Goal: Task Accomplishment & Management: Use online tool/utility

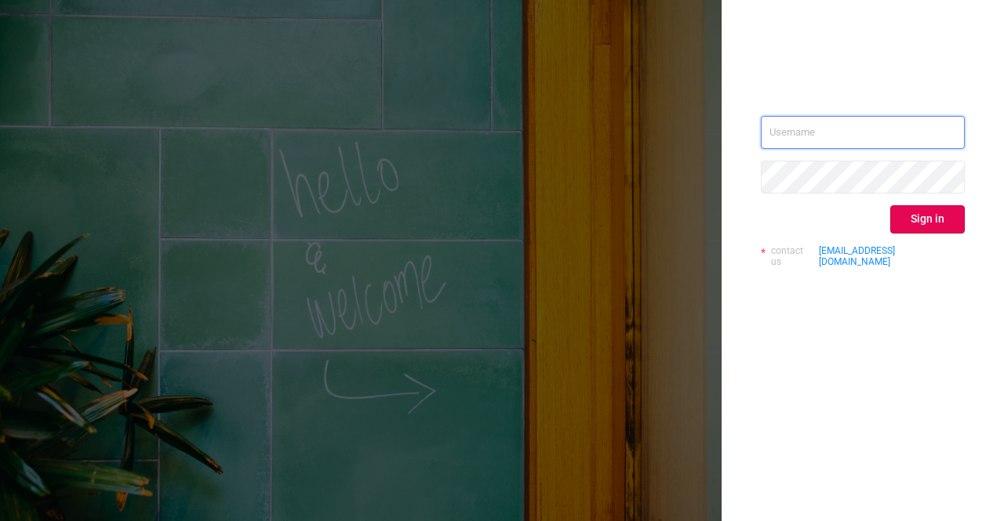
click at [787, 125] on input "text" at bounding box center [863, 132] width 204 height 33
type input "[PERSON_NAME][EMAIL_ADDRESS][DOMAIN_NAME]"
click at [930, 222] on button "Sign in" at bounding box center [927, 219] width 74 height 28
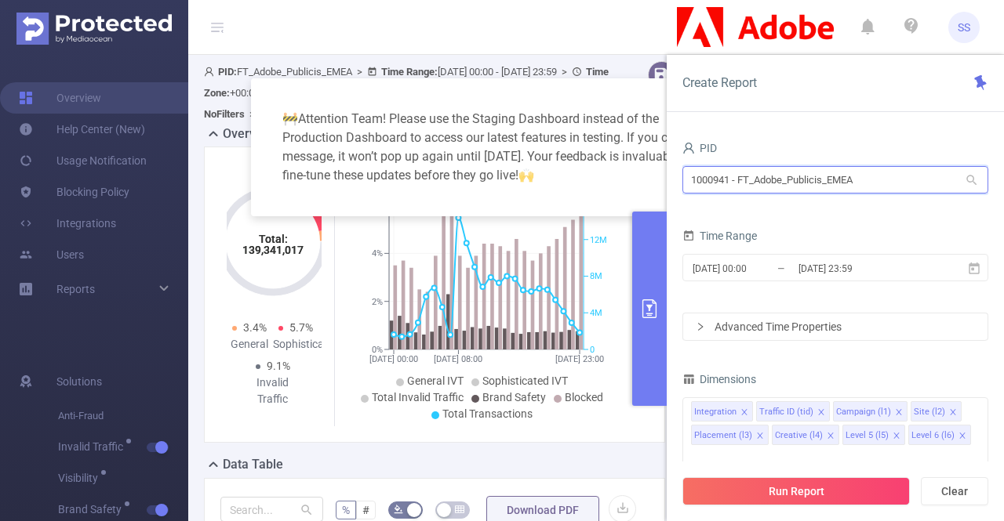
drag, startPoint x: 906, startPoint y: 184, endPoint x: 568, endPoint y: 148, distance: 339.1
click at [568, 148] on body "SS Overview Help Center (New) Usage Notification Blocking Policy Integrations U…" at bounding box center [502, 260] width 1004 height 521
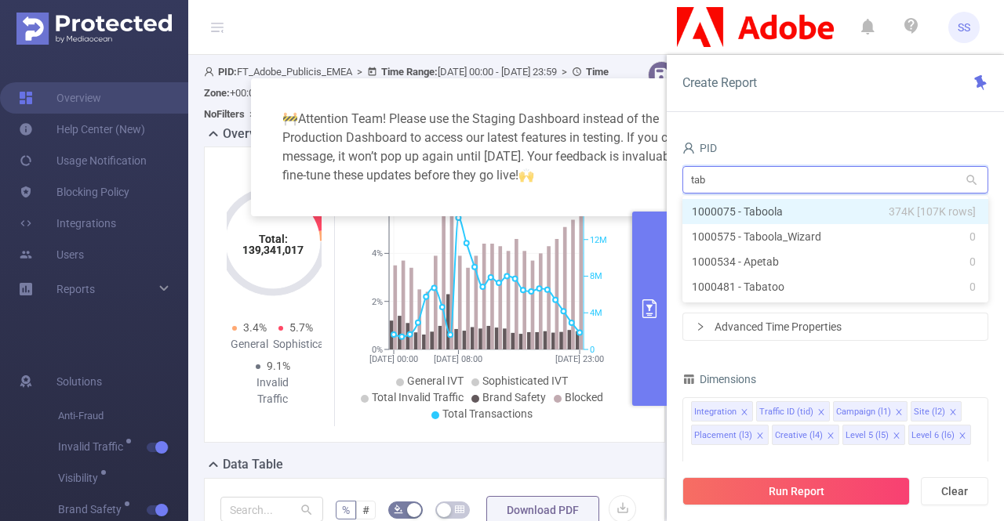
type input "tabo"
click at [748, 211] on li "1000075 - Taboola 374K [107K rows]" at bounding box center [835, 211] width 306 height 25
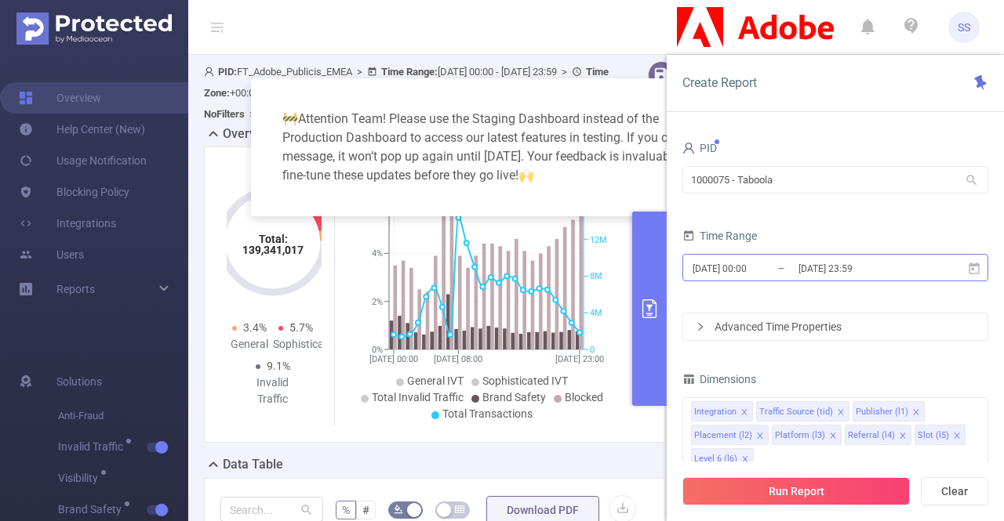
click at [773, 261] on input "2024-12-09 00:00" at bounding box center [754, 268] width 127 height 21
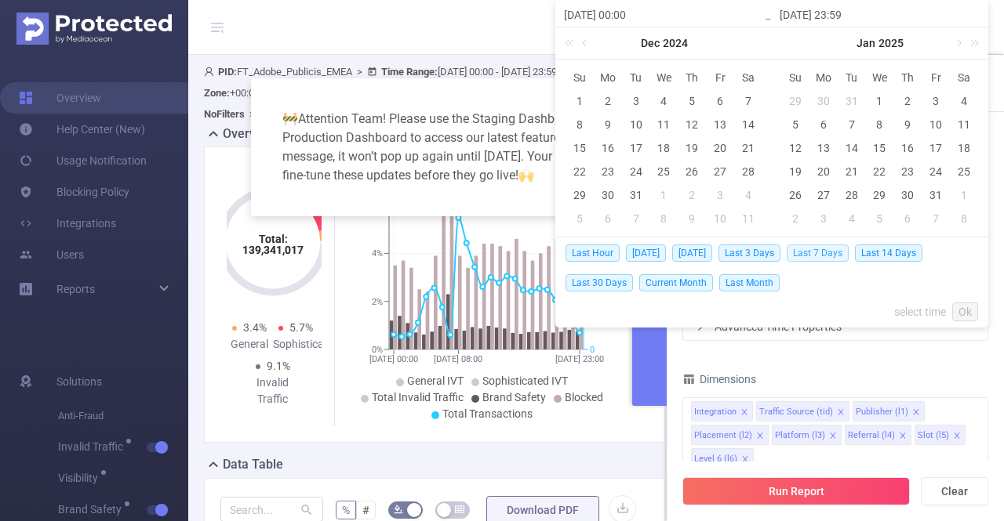
click at [836, 250] on span "Last 7 Days" at bounding box center [817, 253] width 62 height 17
type input "[DATE] 00:00"
type input "[DATE] 23:59"
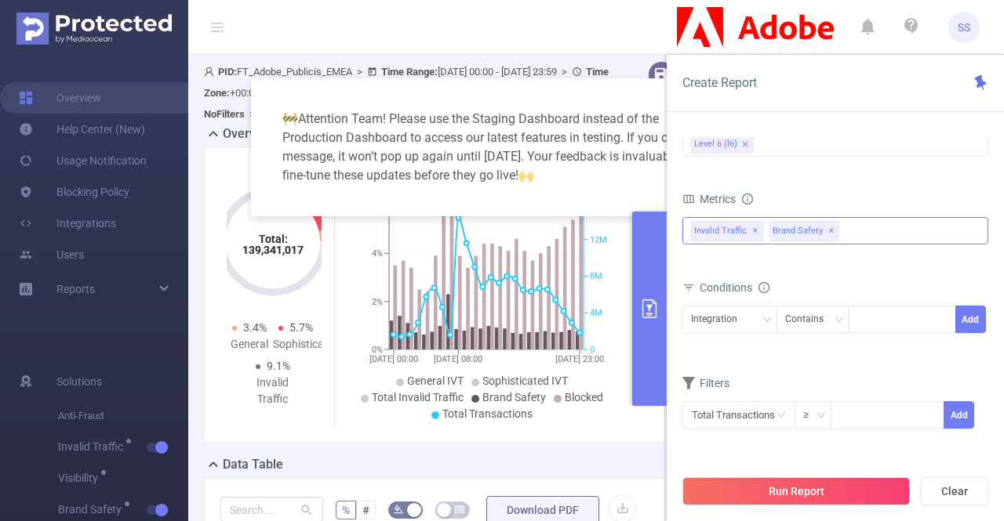
click at [828, 228] on span "✕" at bounding box center [831, 231] width 6 height 19
click at [848, 492] on button "Run Report" at bounding box center [795, 492] width 227 height 28
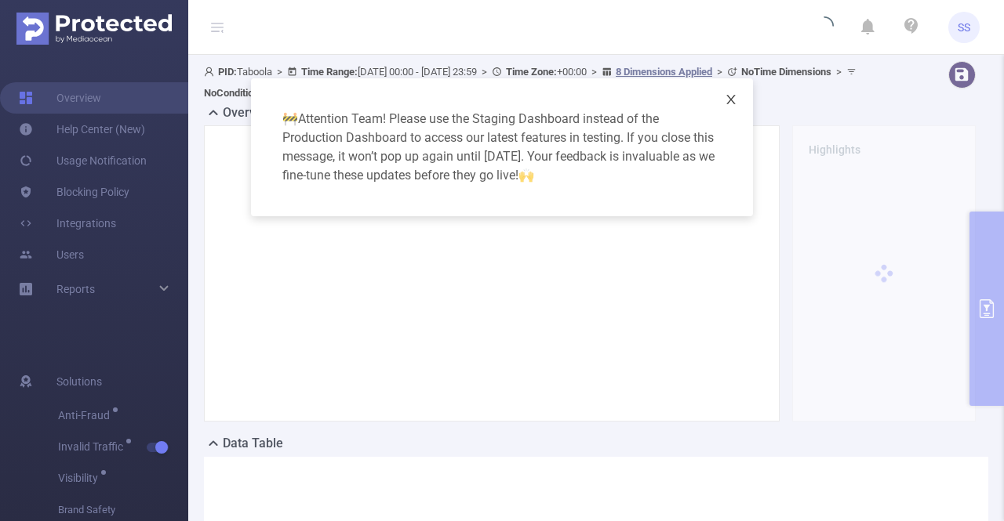
click at [728, 103] on icon "icon: close" at bounding box center [731, 99] width 13 height 13
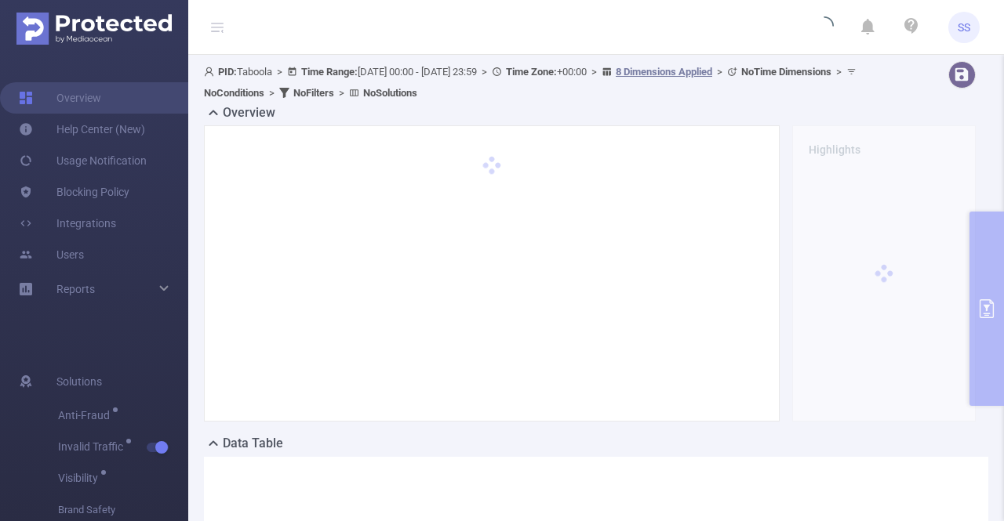
click at [216, 30] on icon at bounding box center [217, 27] width 13 height 13
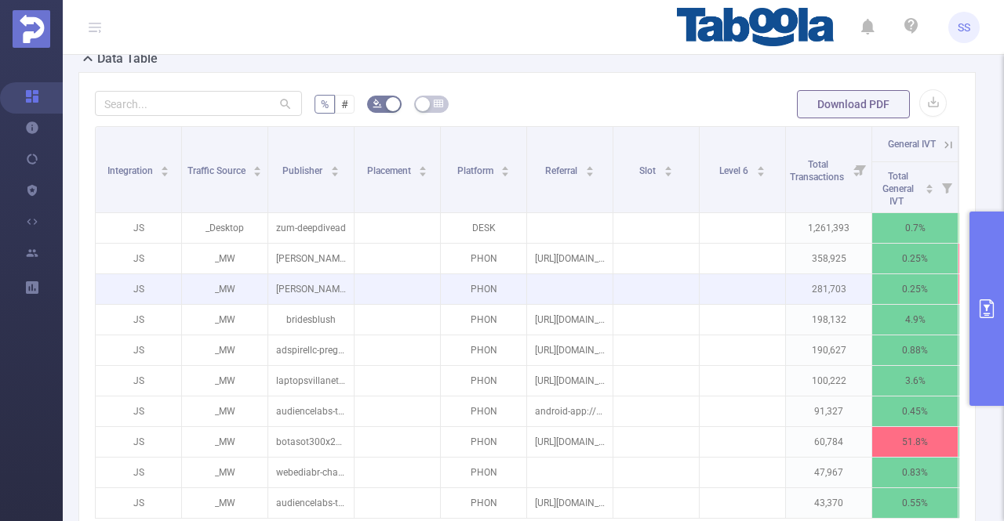
scroll to position [392, 0]
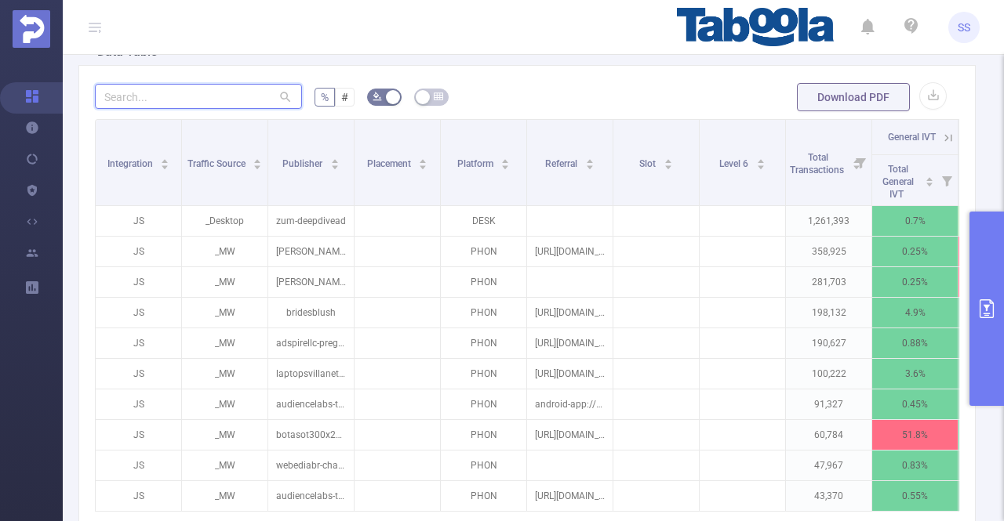
click at [199, 106] on input "text" at bounding box center [198, 96] width 207 height 25
paste input "weblogmedia-tipsandtrickst"
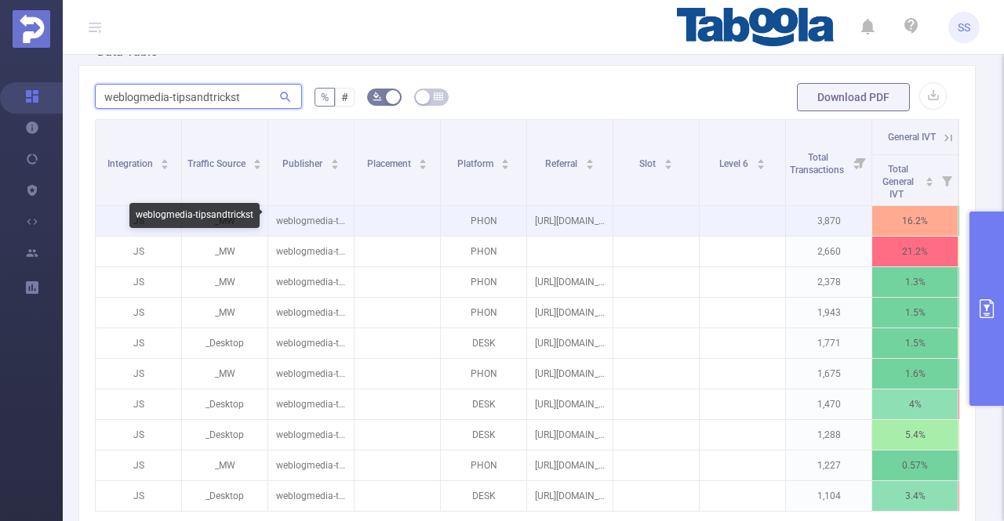
type input "weblogmedia-tipsandtrickst"
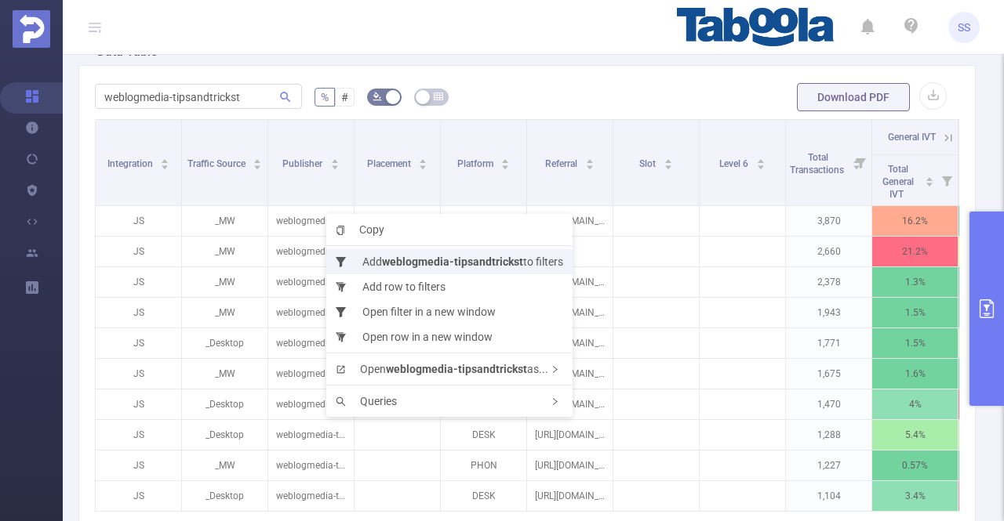
click at [381, 254] on li "Add weblogmedia-tipsandtrickst to filters" at bounding box center [449, 261] width 246 height 25
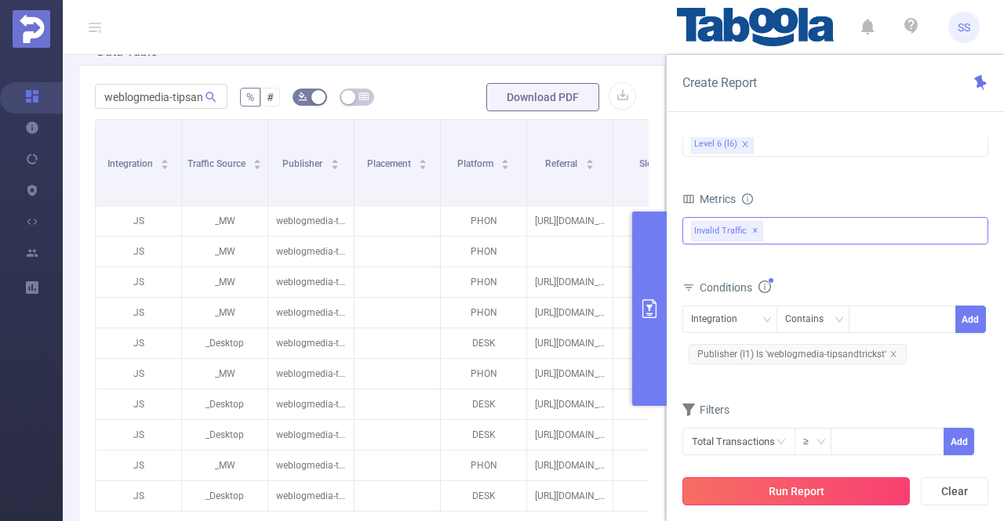
click at [830, 496] on button "Run Report" at bounding box center [795, 492] width 227 height 28
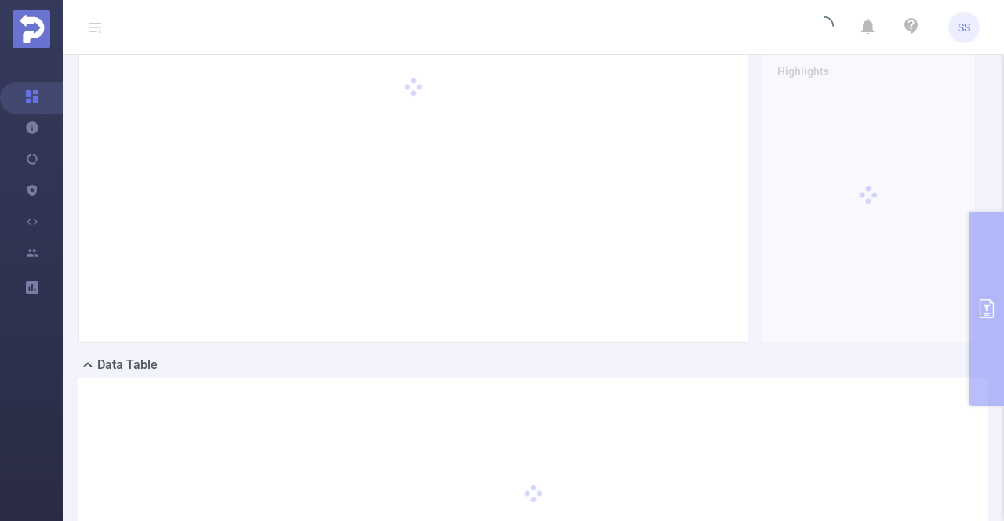
scroll to position [0, 0]
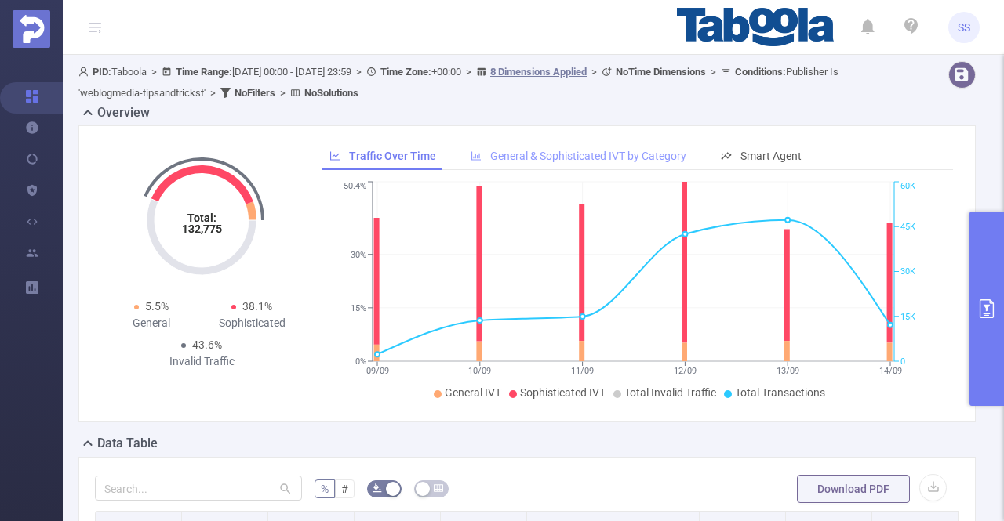
click at [615, 157] on span "General & Sophisticated IVT by Category" at bounding box center [588, 156] width 196 height 13
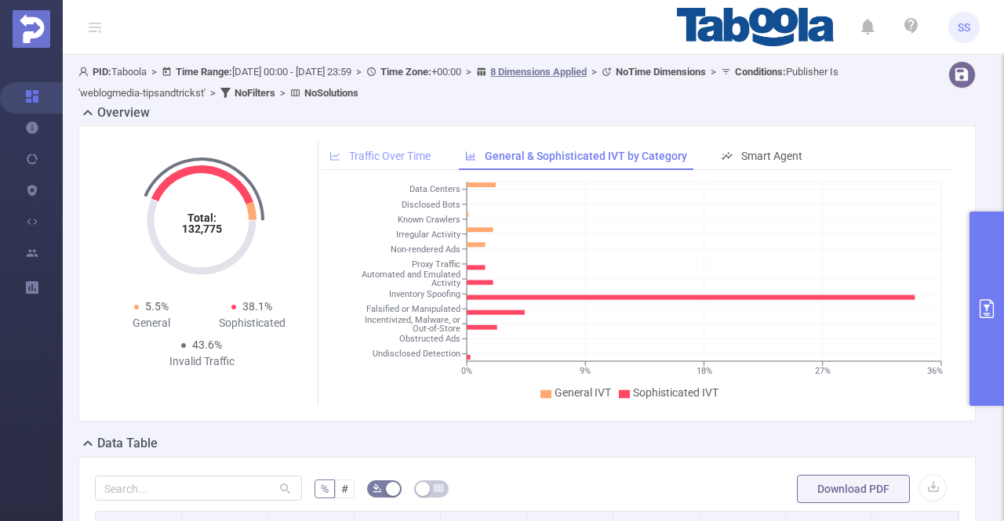
click at [357, 147] on div "Traffic Over Time" at bounding box center [379, 156] width 117 height 29
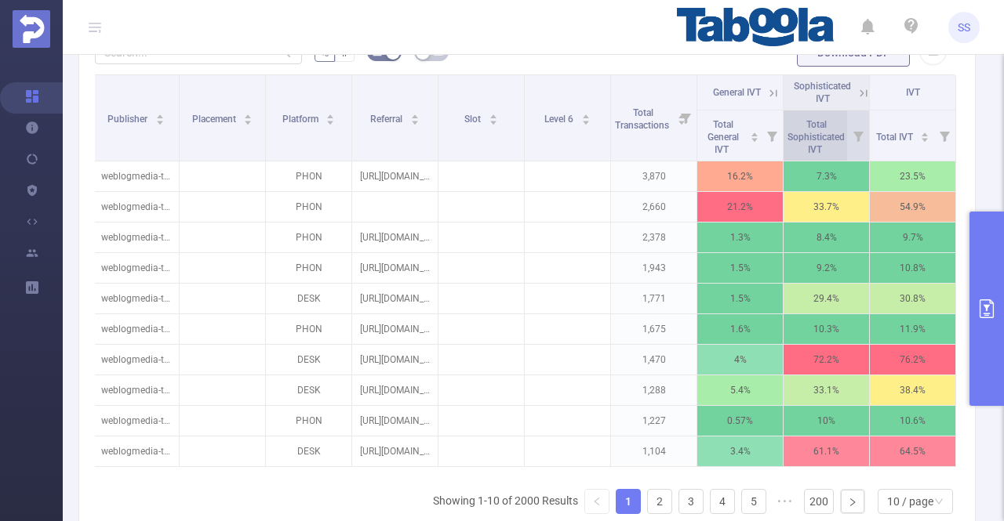
scroll to position [358, 0]
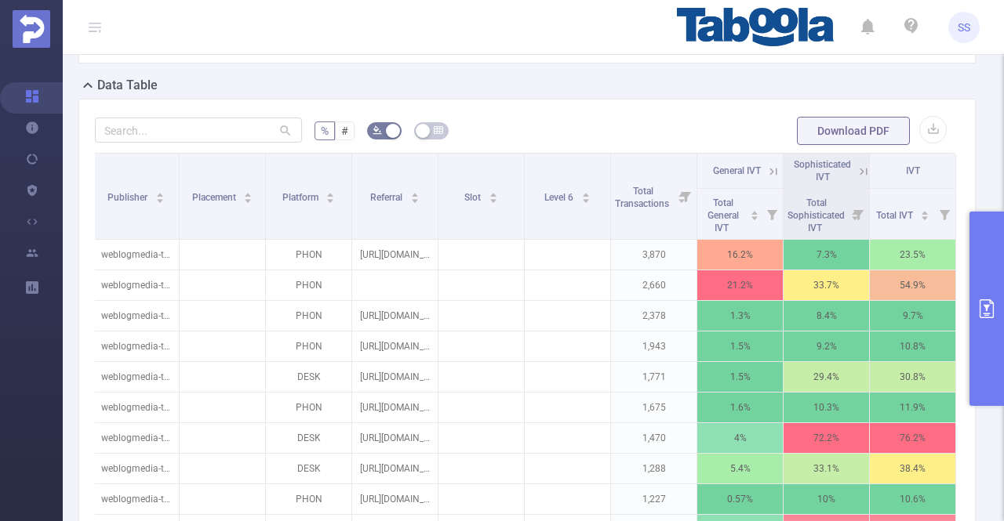
click at [766, 166] on icon at bounding box center [773, 172] width 14 height 14
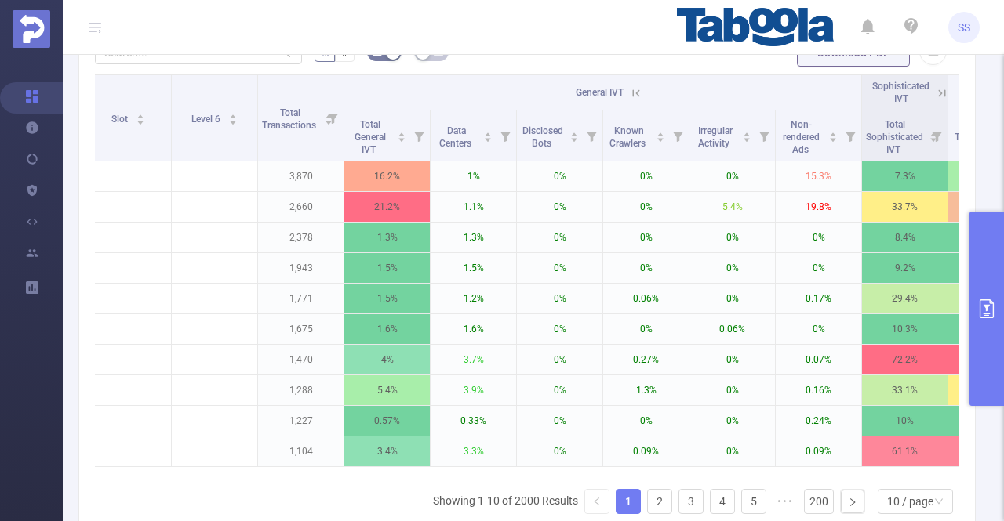
scroll to position [0, 618]
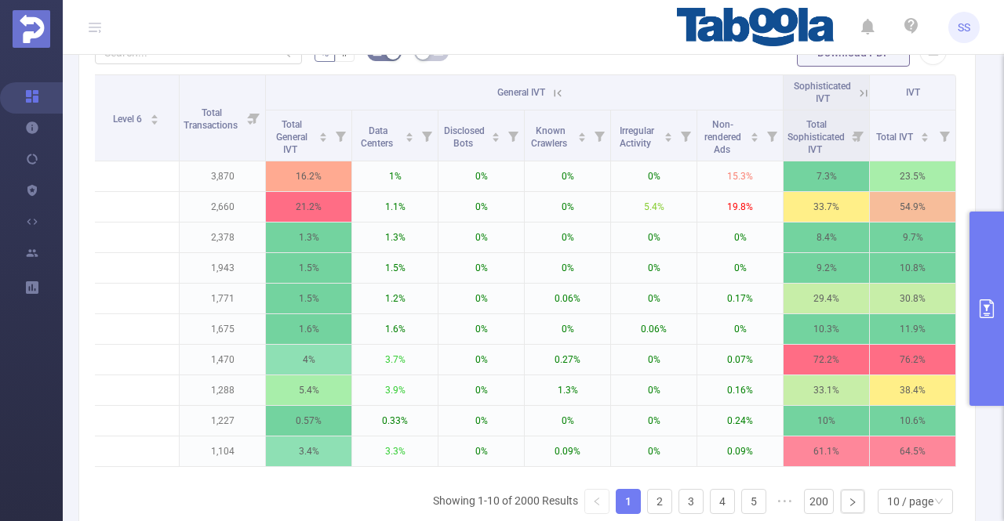
click at [856, 89] on icon at bounding box center [863, 93] width 14 height 14
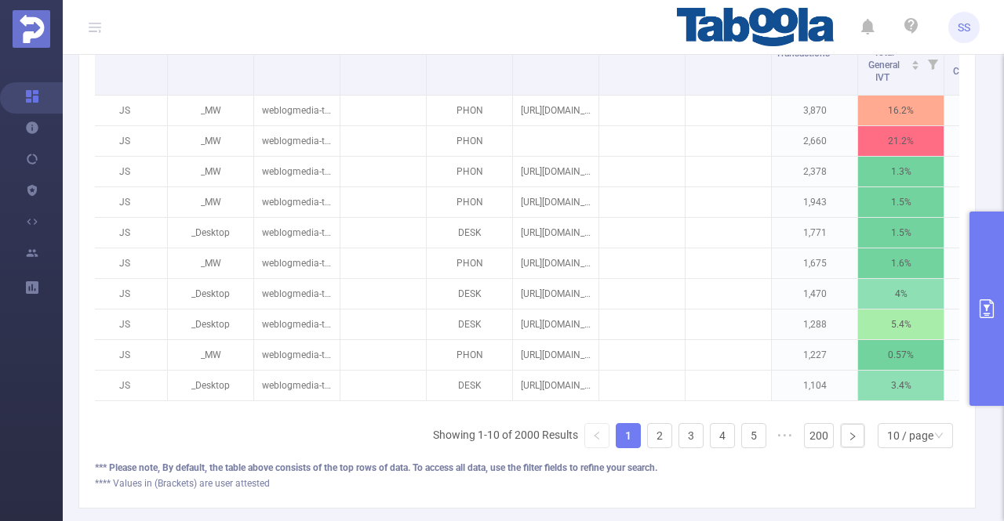
scroll to position [0, 0]
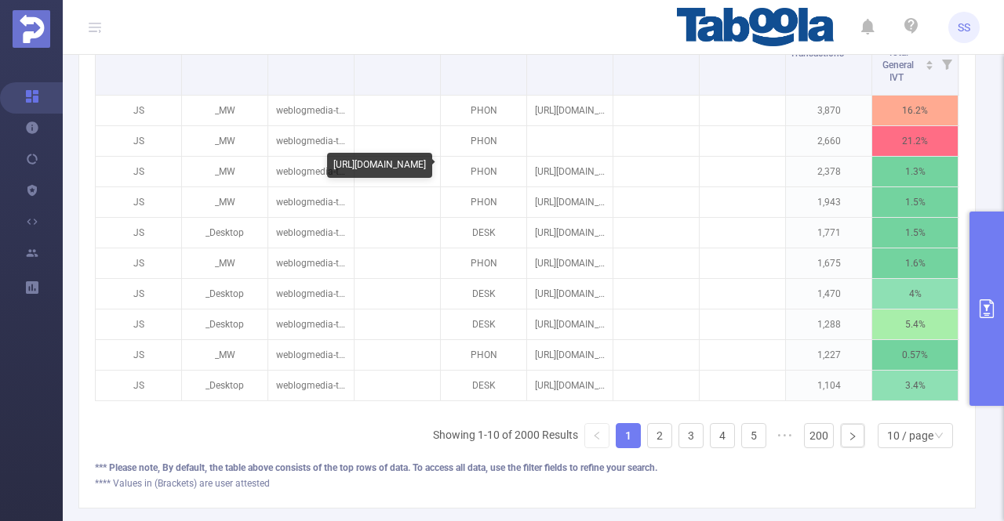
drag, startPoint x: 471, startPoint y: 176, endPoint x: 332, endPoint y: 167, distance: 139.1
click at [332, 167] on div "https://www.tips-and-tricks.co/various/puppyeagle/2/" at bounding box center [379, 165] width 105 height 25
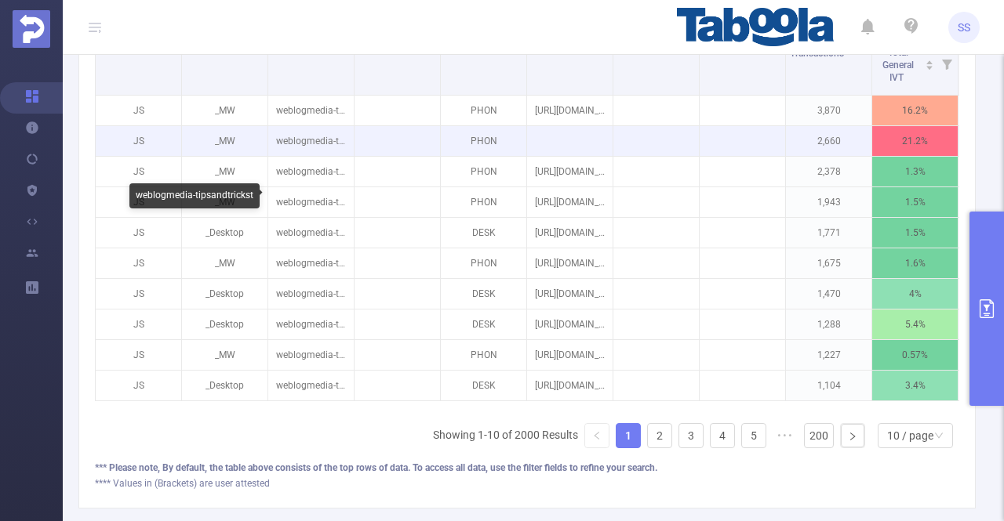
copy div "https://www.tips-and-tricks.co/various/puppyeagle/2/"
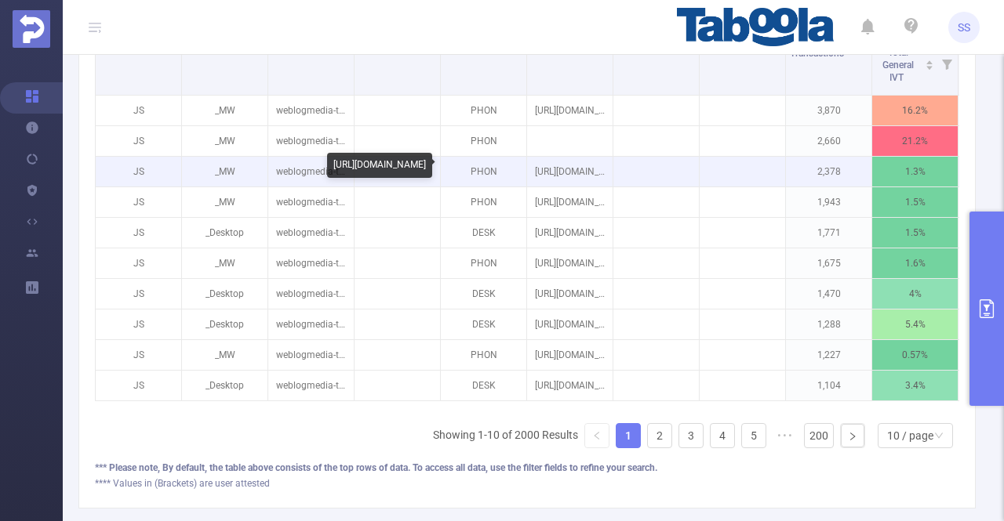
click at [576, 170] on p "https://www.tips-and-tricks.co/various/puppyeagle/2/" at bounding box center [569, 172] width 85 height 30
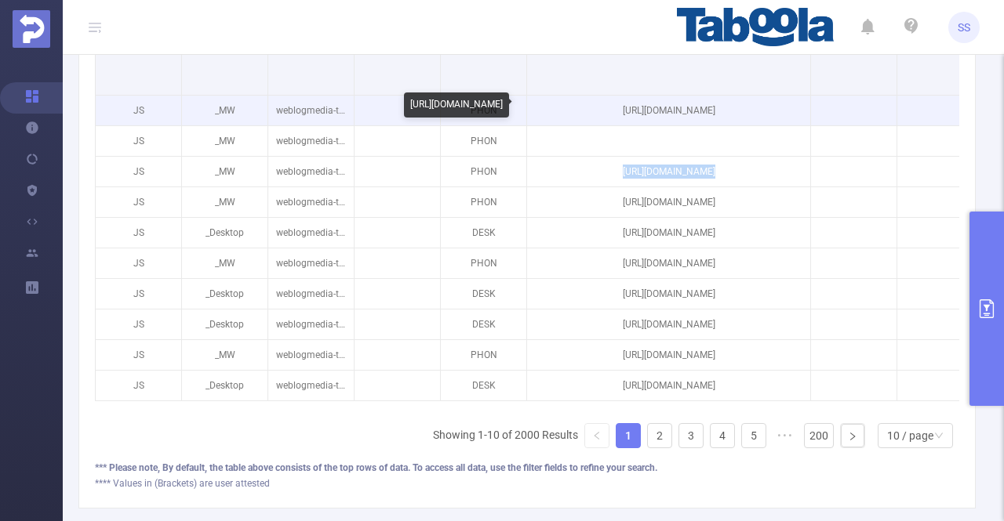
drag, startPoint x: 612, startPoint y: 79, endPoint x: 809, endPoint y: 100, distance: 198.7
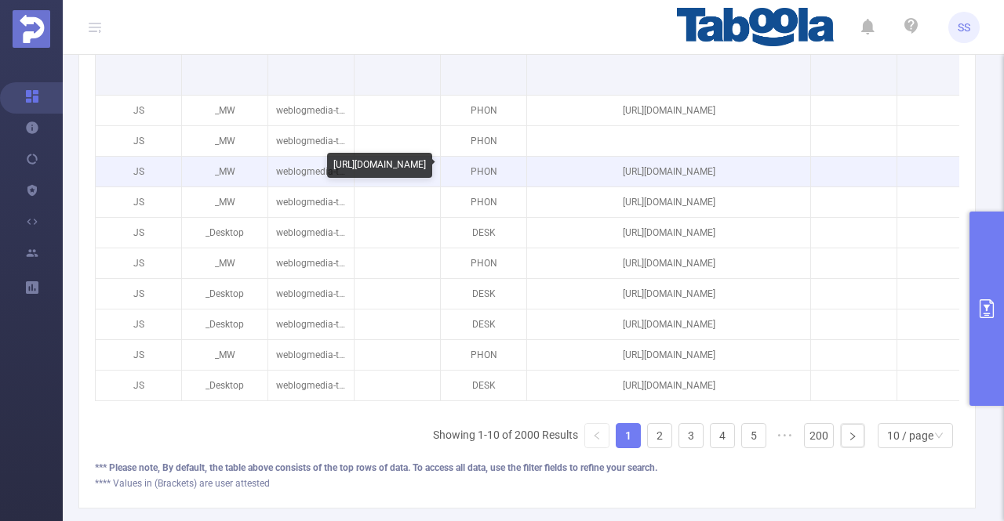
click at [706, 169] on p "https://www.tips-and-tricks.co/various/puppyeagle/2/" at bounding box center [668, 172] width 283 height 30
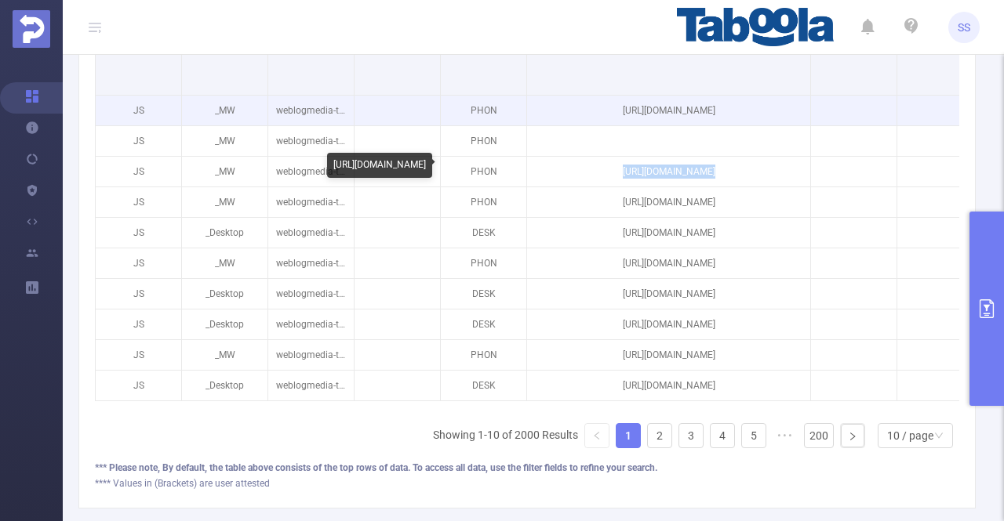
copy p "https://www.tips-and-tricks.co/various/puppyeagle/2/"
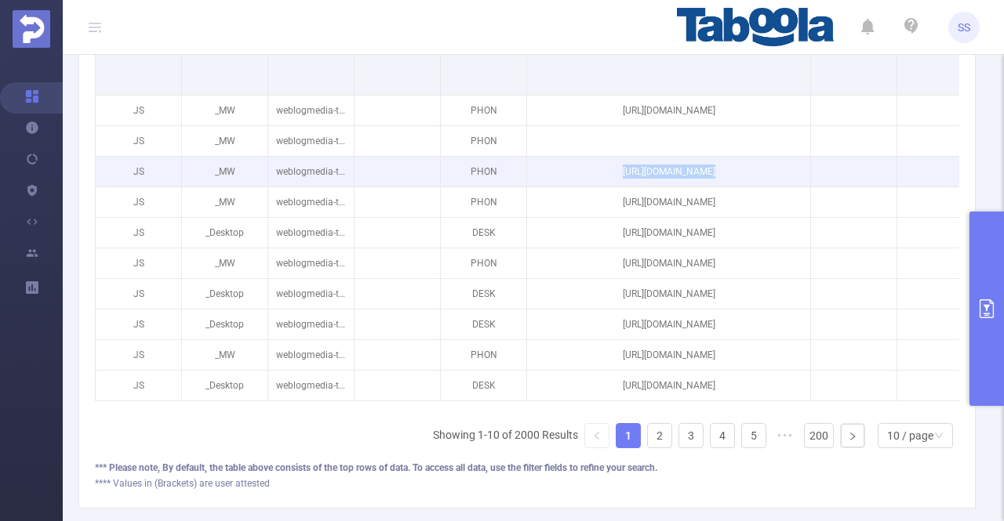
click at [693, 176] on p "https://www.tips-and-tricks.co/various/puppyeagle/2/" at bounding box center [668, 172] width 283 height 30
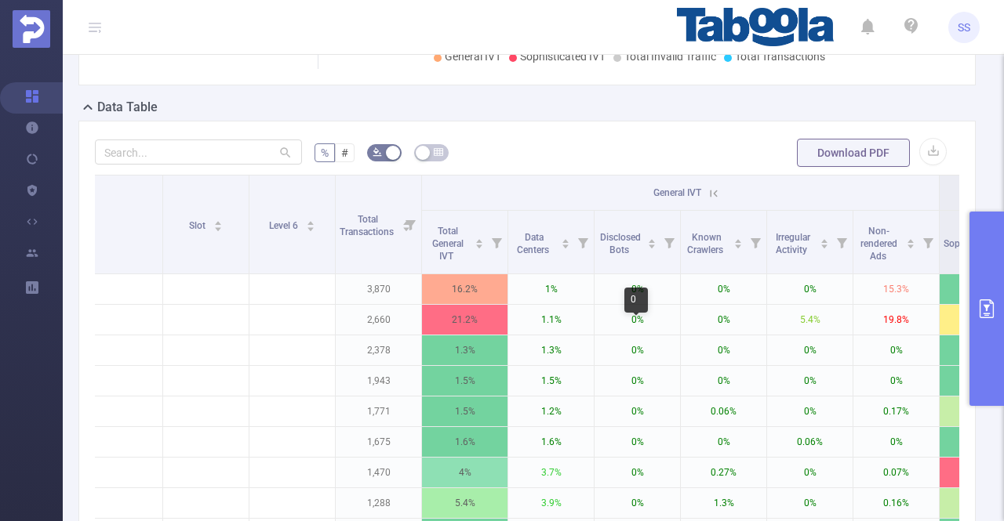
scroll to position [280, 0]
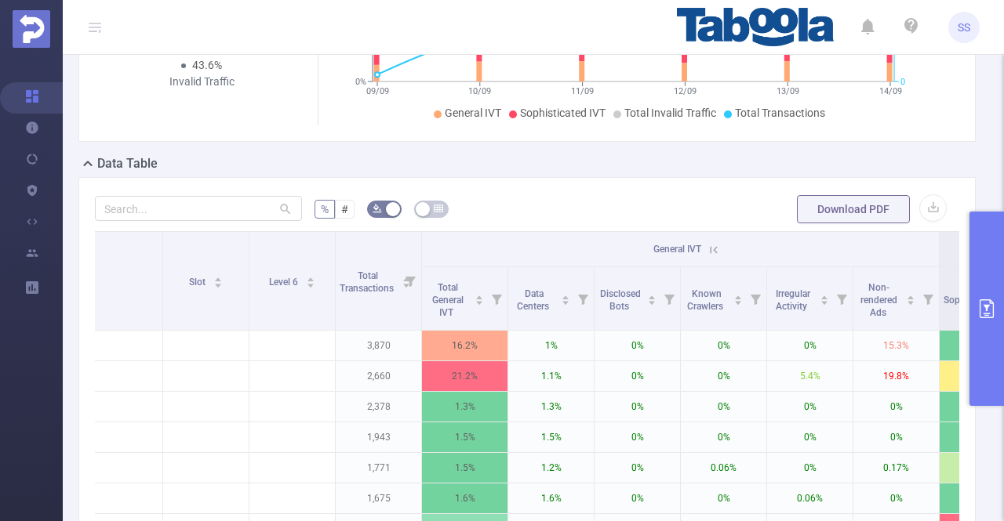
click at [705, 247] on icon at bounding box center [711, 250] width 19 height 16
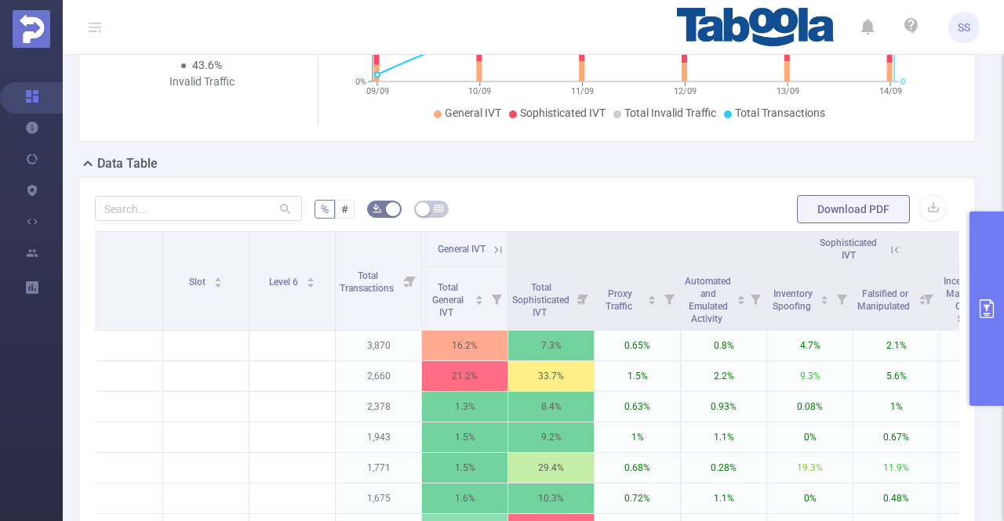
click at [892, 247] on icon at bounding box center [895, 250] width 14 height 14
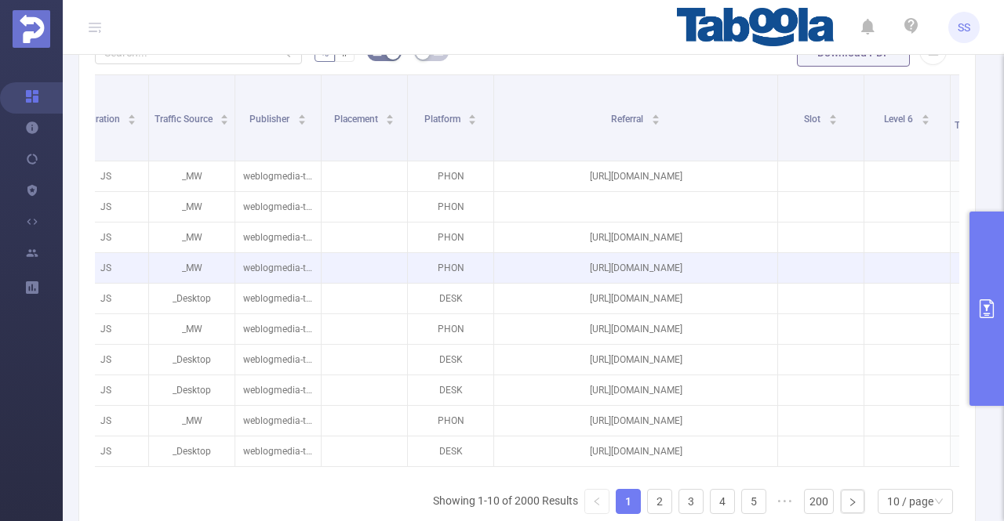
scroll to position [0, 24]
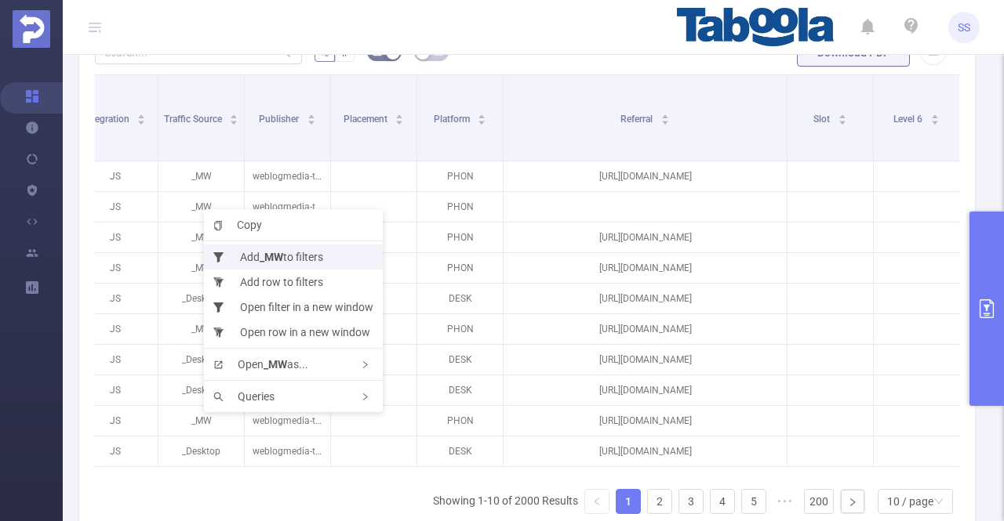
click at [253, 256] on li "Add _MW to filters" at bounding box center [293, 257] width 179 height 25
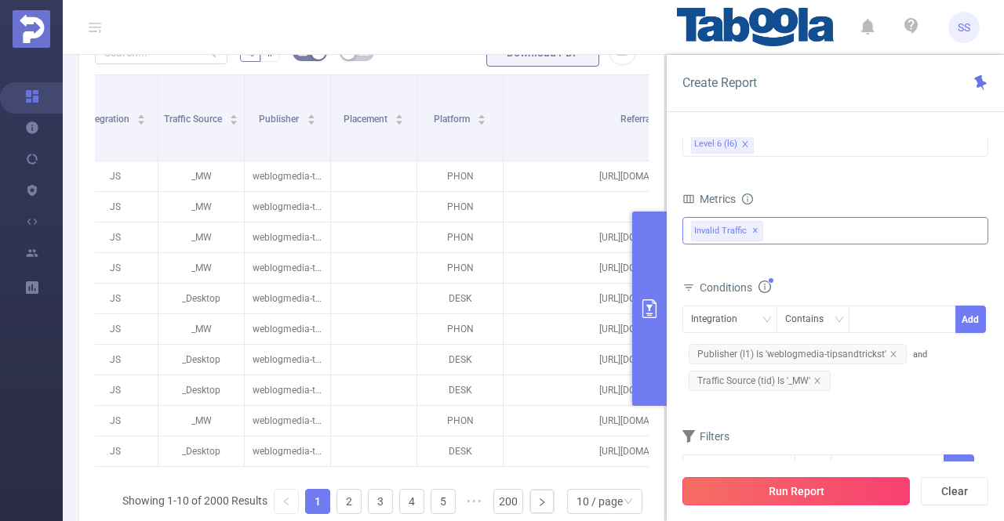
click at [825, 485] on button "Run Report" at bounding box center [795, 492] width 227 height 28
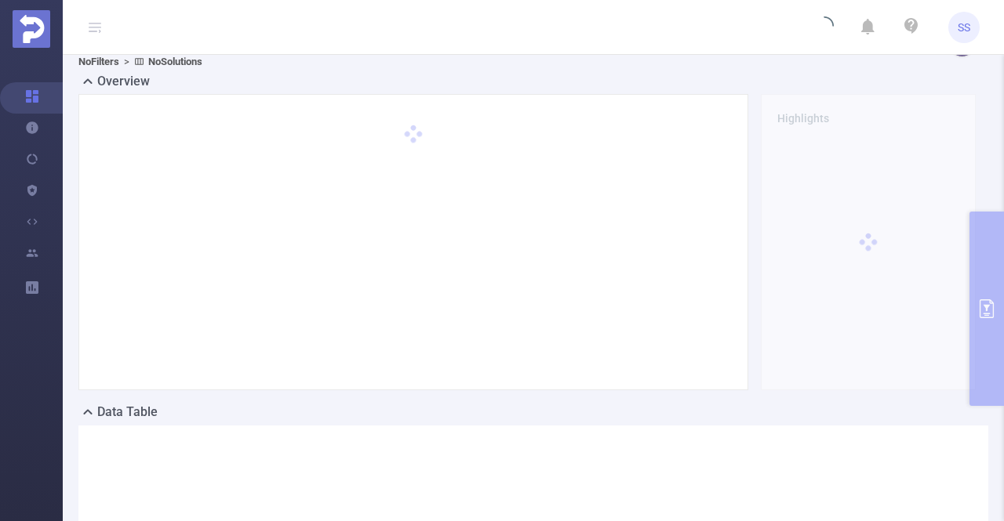
scroll to position [0, 0]
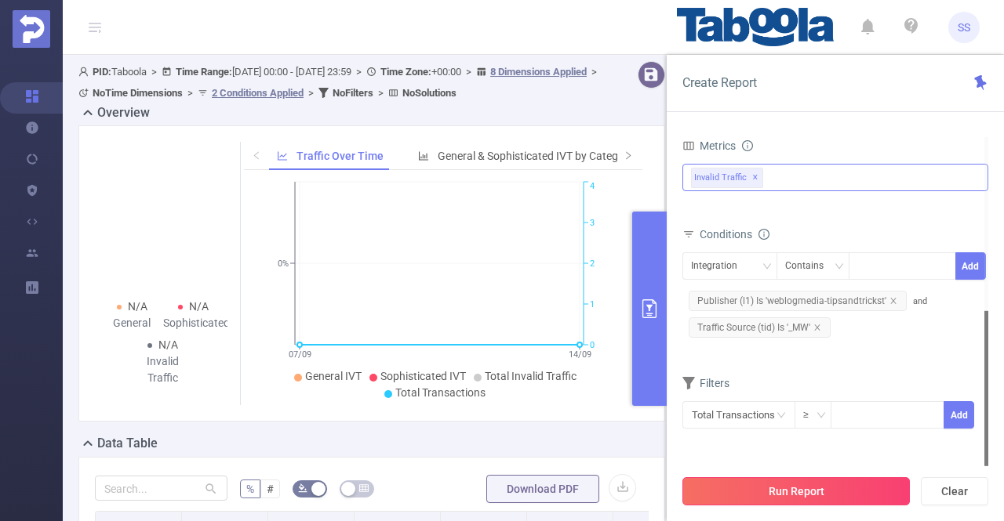
click at [826, 493] on button "Run Report" at bounding box center [795, 492] width 227 height 28
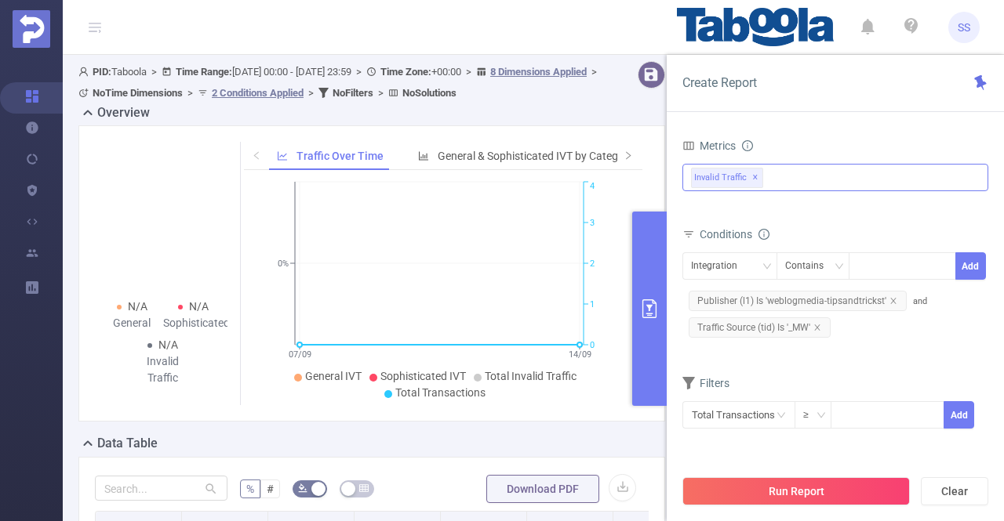
scroll to position [385, 0]
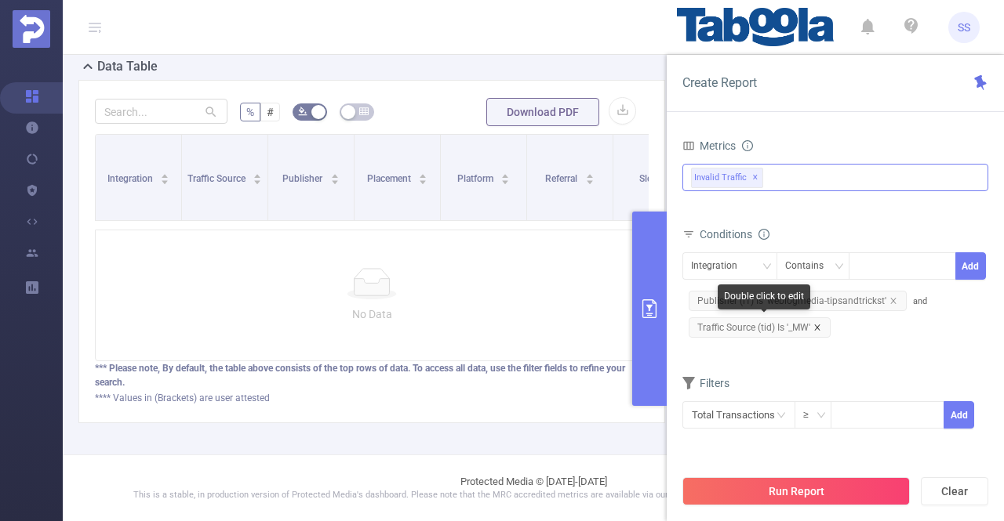
click at [815, 328] on icon "icon: close" at bounding box center [817, 328] width 8 height 8
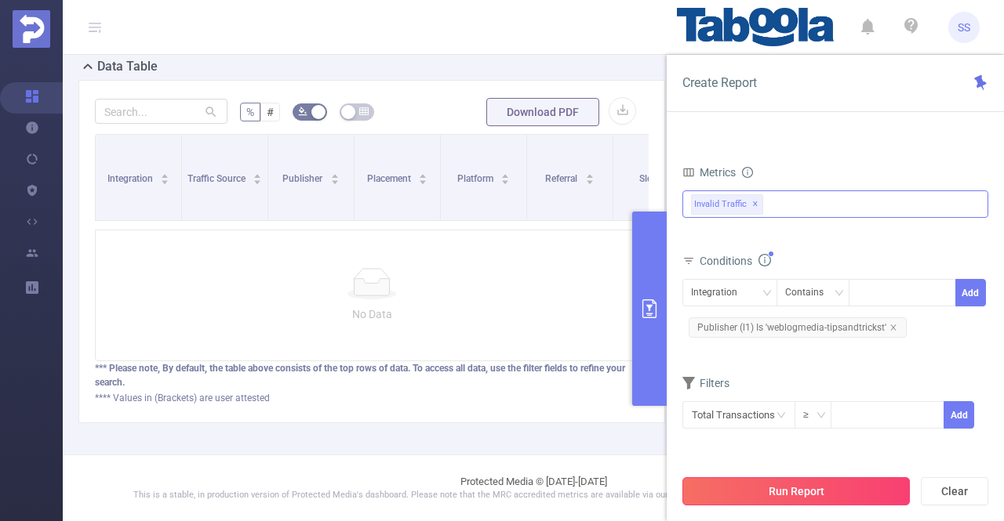
click at [736, 487] on button "Run Report" at bounding box center [795, 492] width 227 height 28
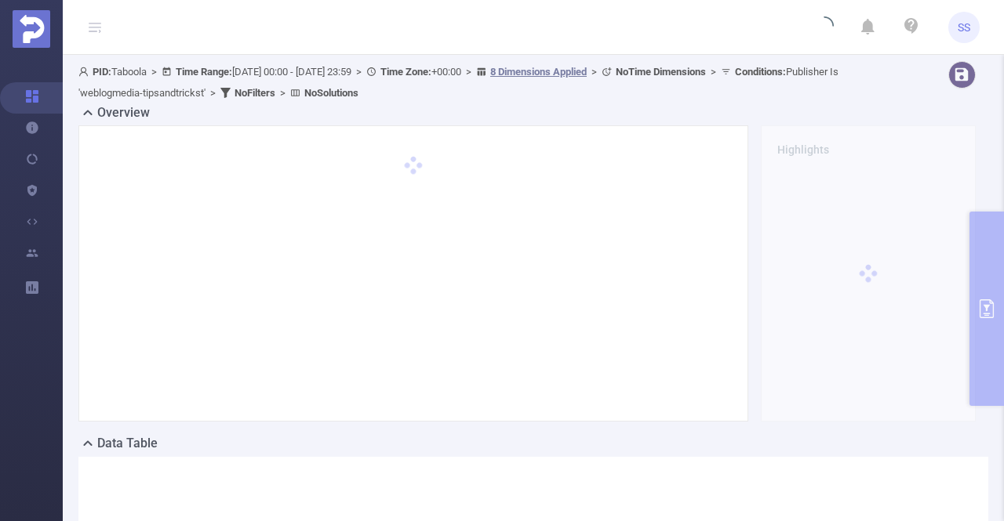
scroll to position [0, 0]
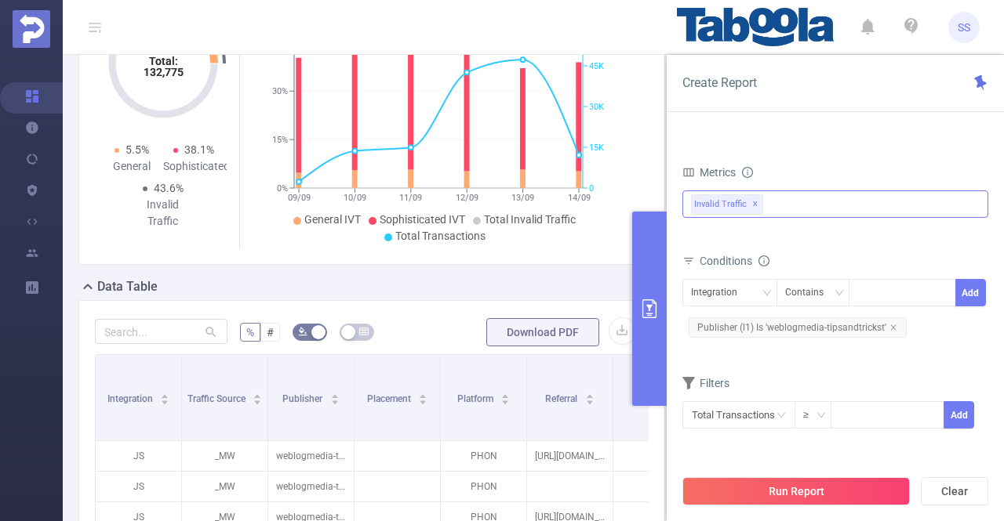
scroll to position [314, 0]
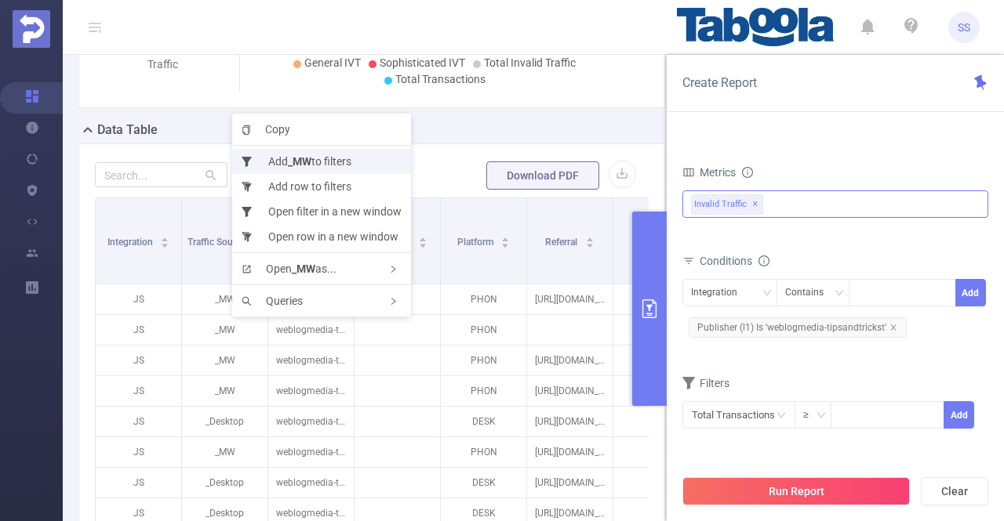
click at [296, 159] on b "_MW" at bounding box center [300, 161] width 24 height 13
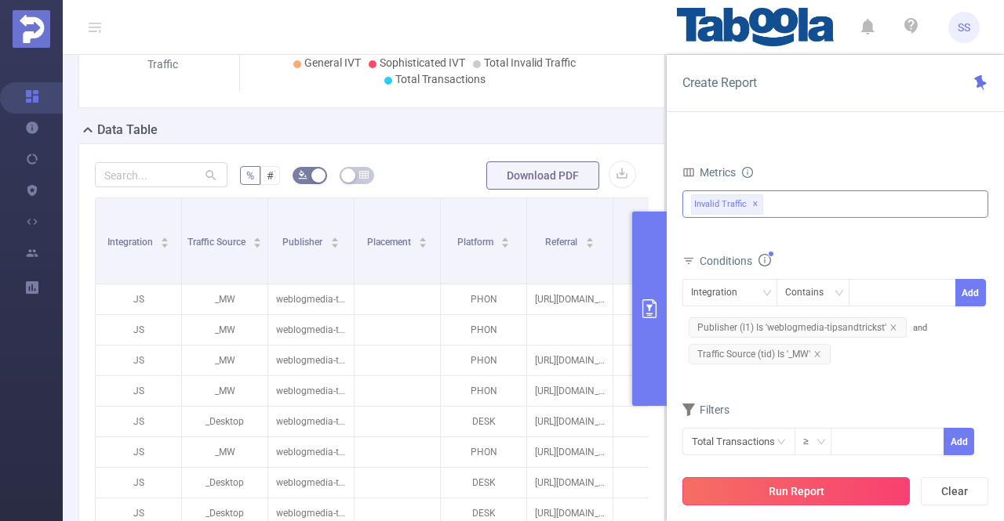
click at [828, 491] on button "Run Report" at bounding box center [795, 492] width 227 height 28
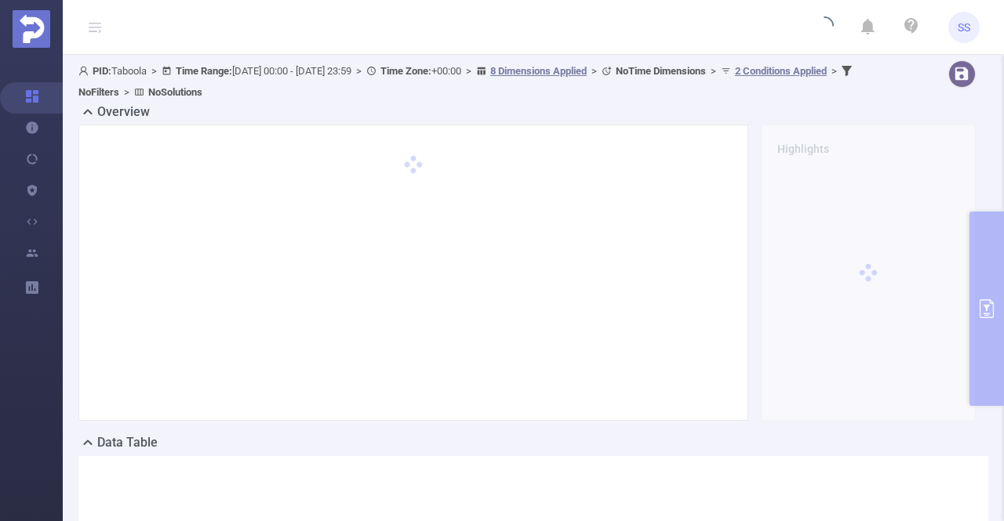
scroll to position [0, 0]
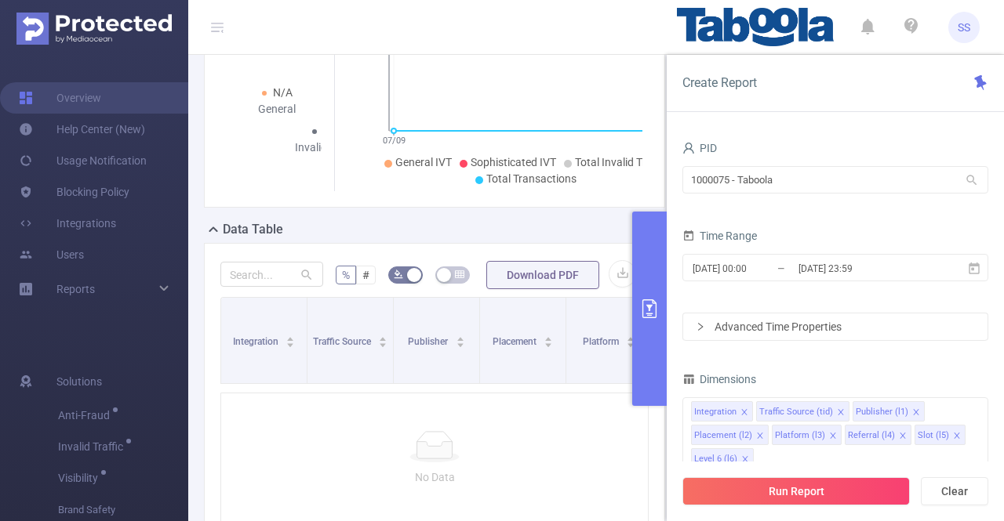
scroll to position [256, 0]
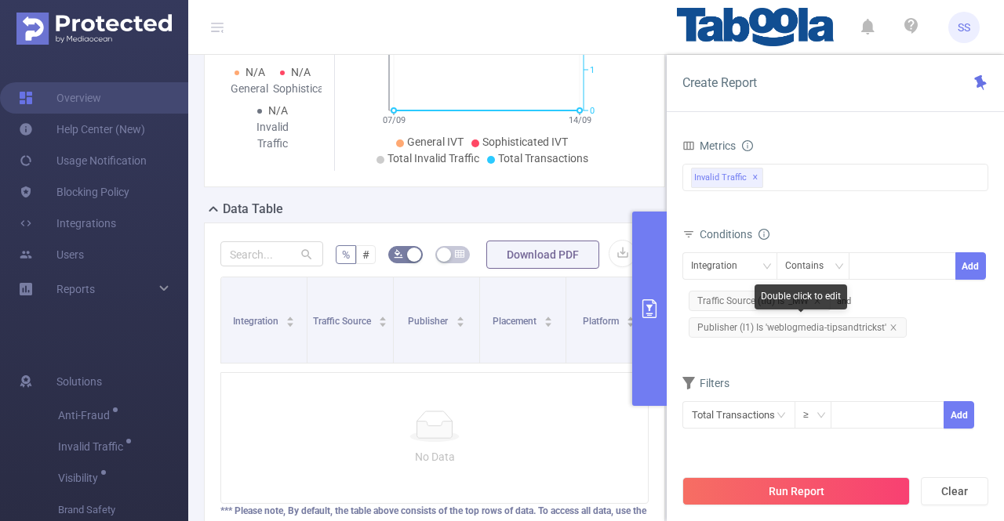
click at [117, 327] on span "Publisher (l1) Is 'weblogmedia-tipsandtrickst'" at bounding box center [797, 328] width 218 height 20
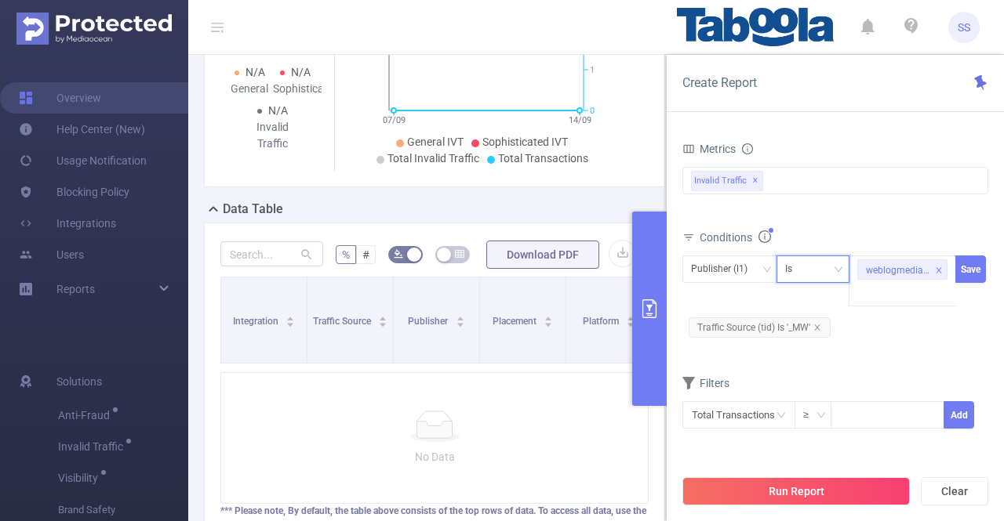
click at [117, 263] on div "Is" at bounding box center [813, 269] width 56 height 26
click at [117, 350] on div "Conditions Publisher (l1) Is weblogmedia-tipsandtrickst Save Traffic Source (ti…" at bounding box center [835, 290] width 306 height 127
click at [117, 323] on span "Traffic Source (tid) Is '_MW'" at bounding box center [759, 328] width 142 height 20
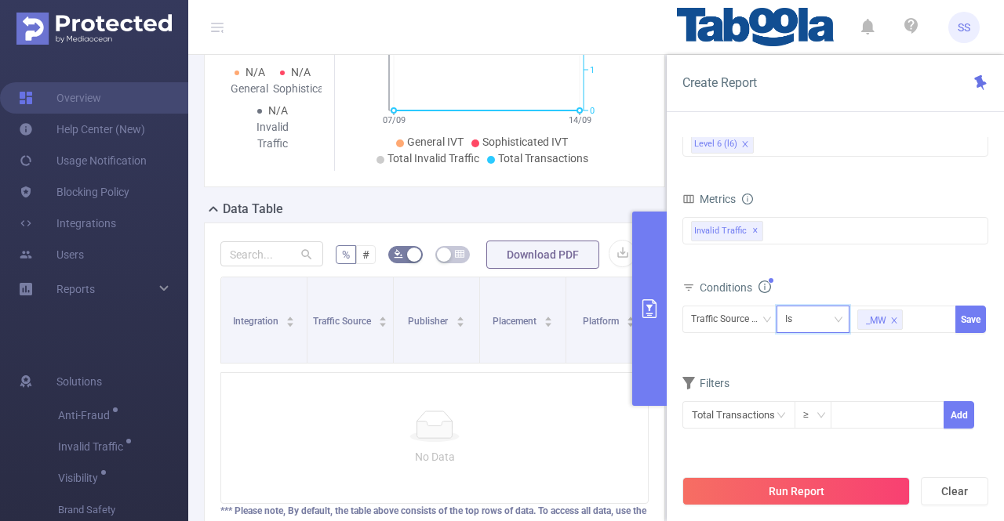
click at [117, 319] on div "Is" at bounding box center [813, 320] width 56 height 26
click at [117, 363] on li "Is" at bounding box center [828, 374] width 104 height 25
click at [117, 350] on div "Conditions Traffic Source (tid) Is _MW Save" at bounding box center [835, 315] width 306 height 77
click at [117, 329] on div "Is" at bounding box center [813, 320] width 56 height 26
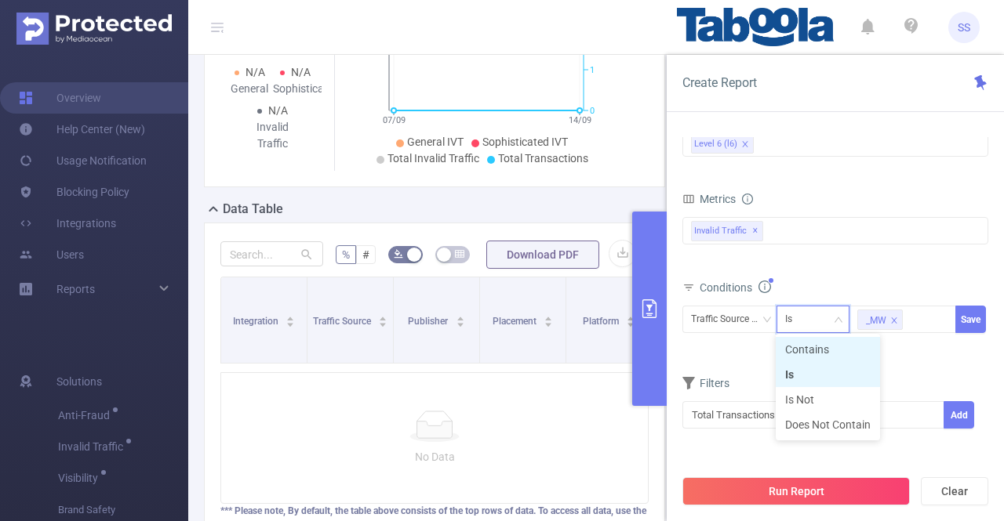
click at [117, 348] on li "Contains" at bounding box center [828, 349] width 104 height 25
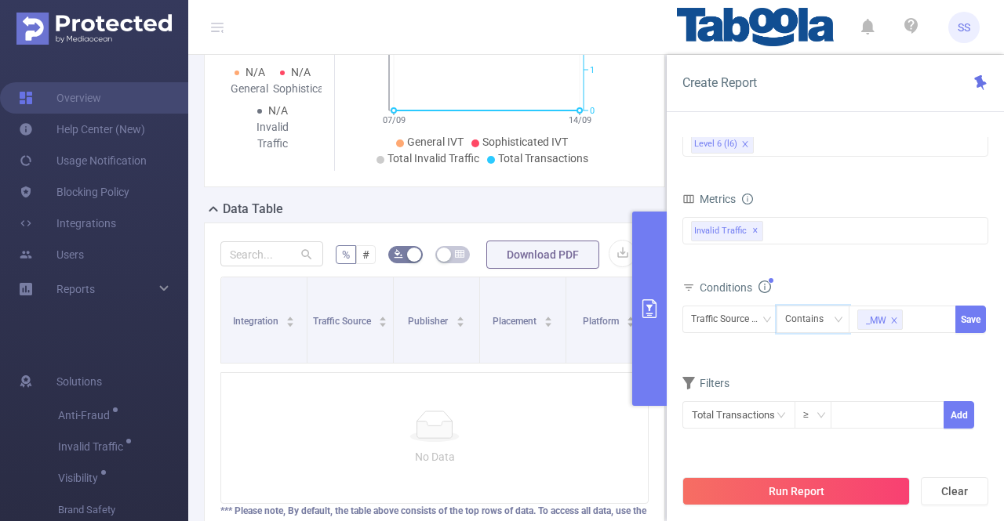
click at [117, 349] on div "Conditions Traffic Source (tid) Contains _MW Save" at bounding box center [835, 315] width 306 height 77
click at [117, 318] on icon "icon: close-circle" at bounding box center [942, 318] width 9 height 9
